Goal: Go to known website: Go to known website

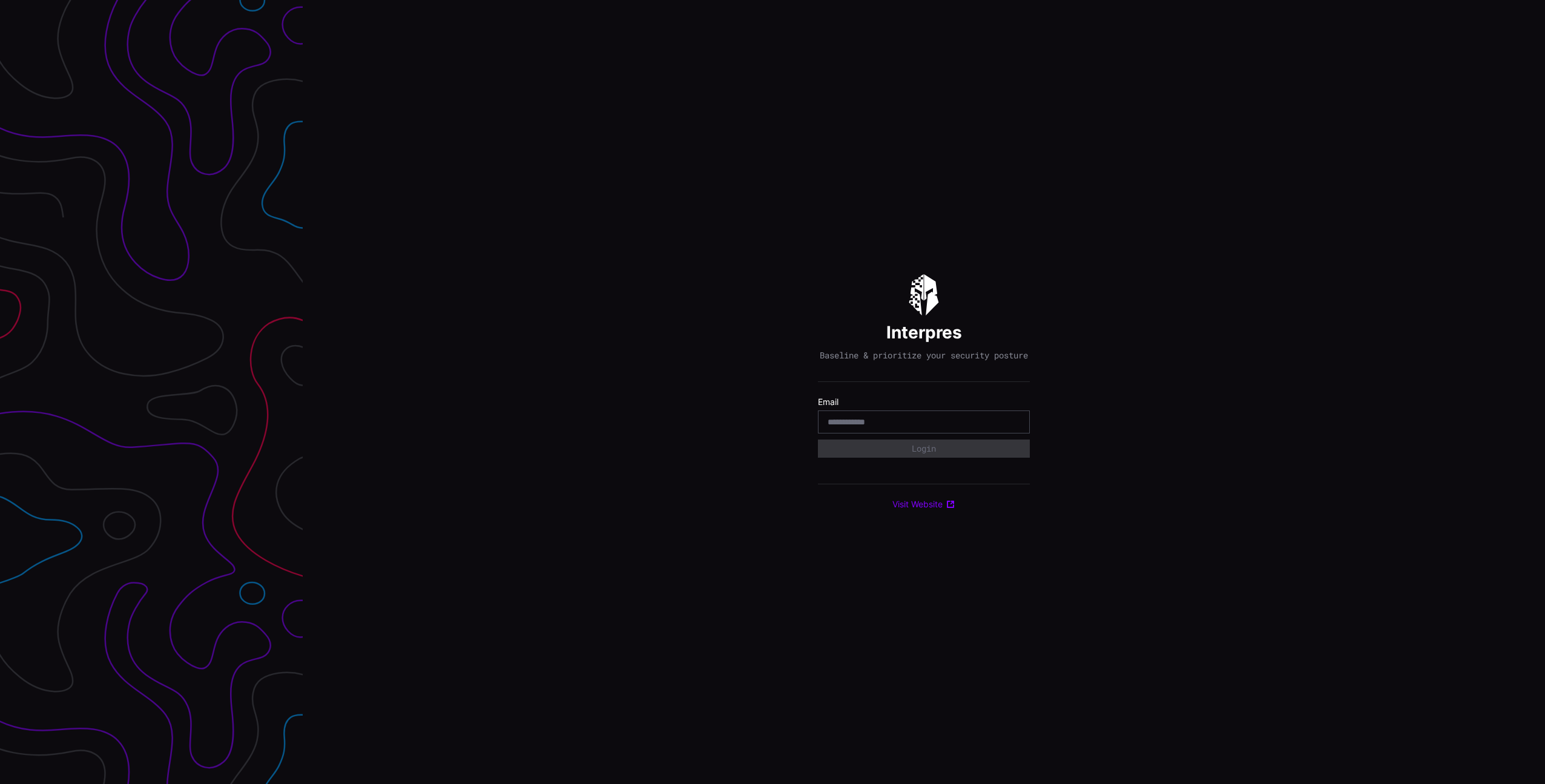
click at [1544, 428] on com-1password-button at bounding box center [1545, 392] width 0 height 784
click at [931, 428] on input "email" at bounding box center [923, 422] width 193 height 11
type input "**********"
